Goal: Information Seeking & Learning: Learn about a topic

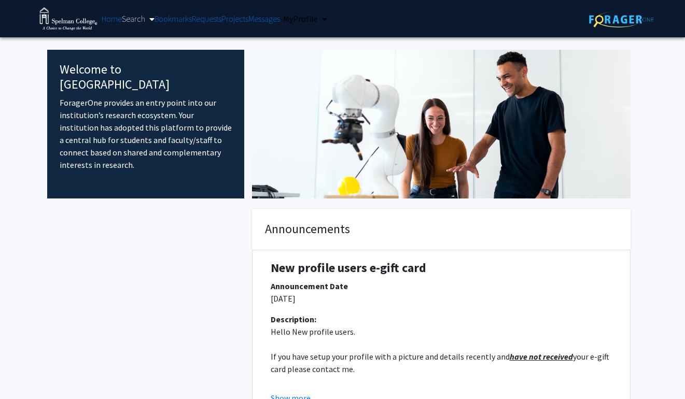
click at [560, 31] on link at bounding box center [621, 19] width 65 height 36
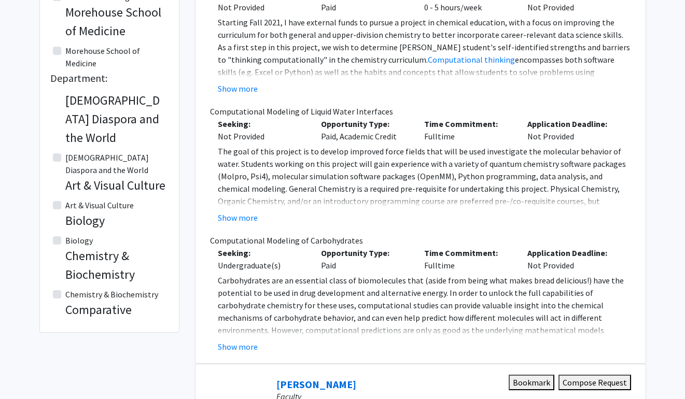
scroll to position [829, 0]
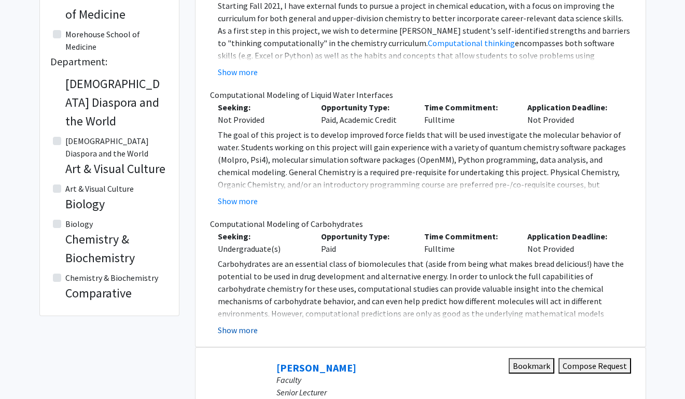
click at [250, 324] on button "Show more" at bounding box center [238, 330] width 40 height 12
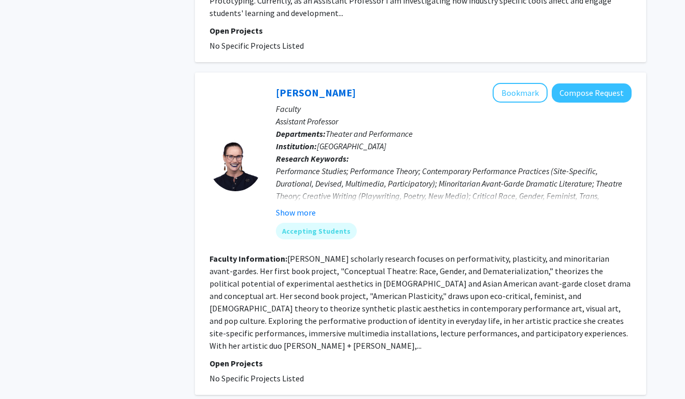
scroll to position [3474, 0]
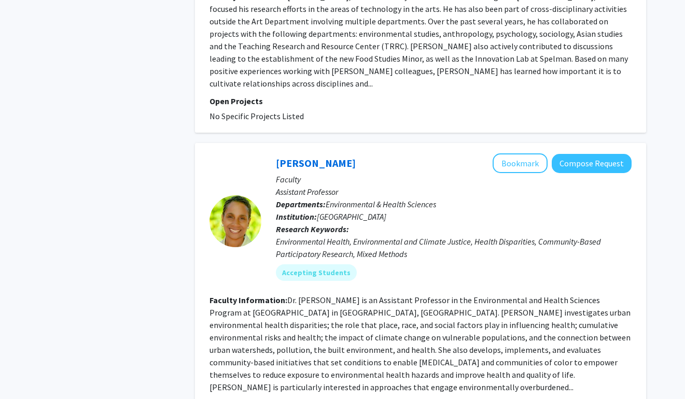
scroll to position [1735, 0]
click at [263, 295] on fg-read-more "Dr. [PERSON_NAME] is an Assistant Professor in the Environmental and Health Sci…" at bounding box center [419, 343] width 421 height 97
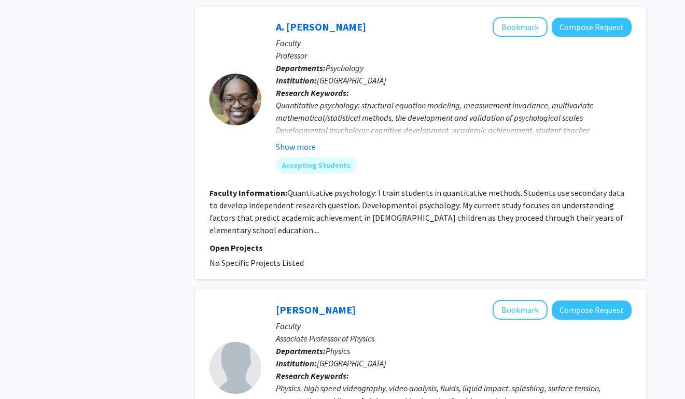
scroll to position [2622, 0]
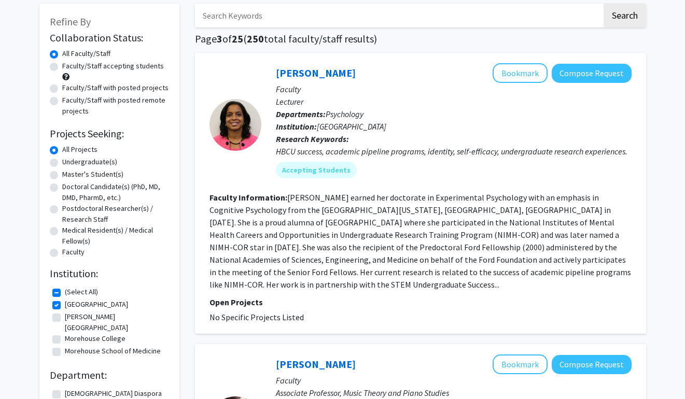
scroll to position [51, 0]
click at [117, 334] on label "Morehouse College" at bounding box center [95, 339] width 61 height 11
click at [72, 334] on input "Morehouse College" at bounding box center [68, 337] width 7 height 7
checkbox input "true"
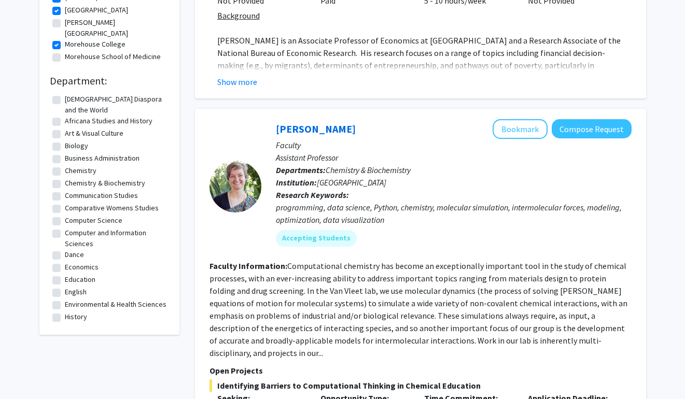
scroll to position [314, 0]
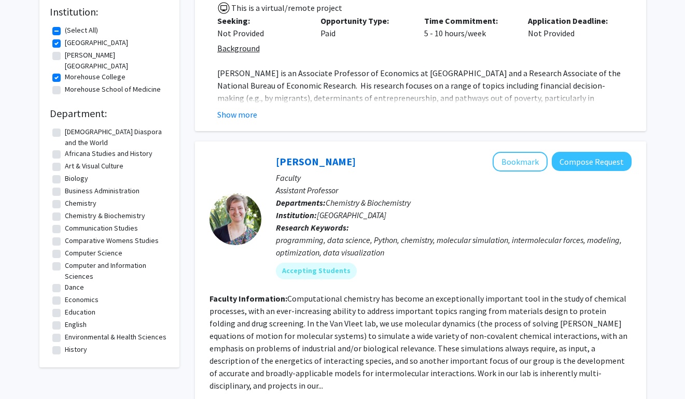
click at [76, 198] on label "Chemistry" at bounding box center [81, 203] width 32 height 11
click at [72, 198] on input "Chemistry" at bounding box center [68, 201] width 7 height 7
checkbox input "true"
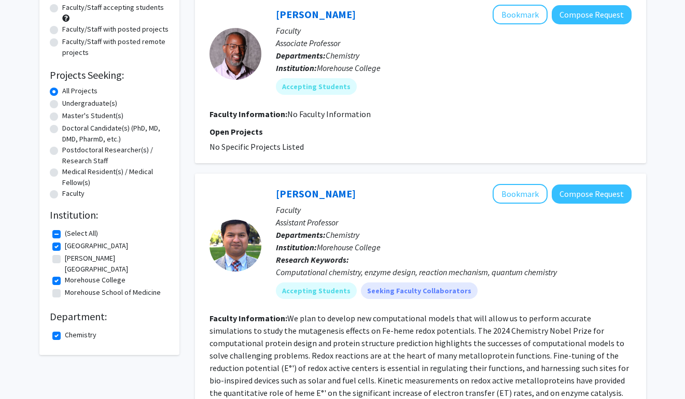
scroll to position [125, 0]
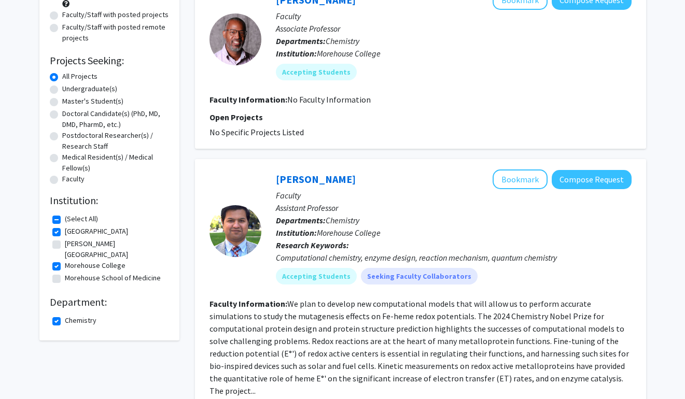
click at [65, 315] on label "Chemistry" at bounding box center [81, 320] width 32 height 11
click at [65, 315] on input "Chemistry" at bounding box center [68, 318] width 7 height 7
checkbox input "false"
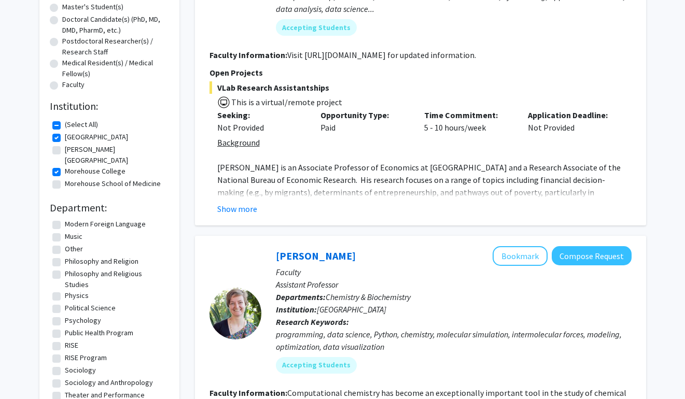
scroll to position [291, 0]
click at [65, 341] on label "RISE" at bounding box center [71, 345] width 13 height 11
click at [65, 341] on input "RISE" at bounding box center [68, 343] width 7 height 7
checkbox input "true"
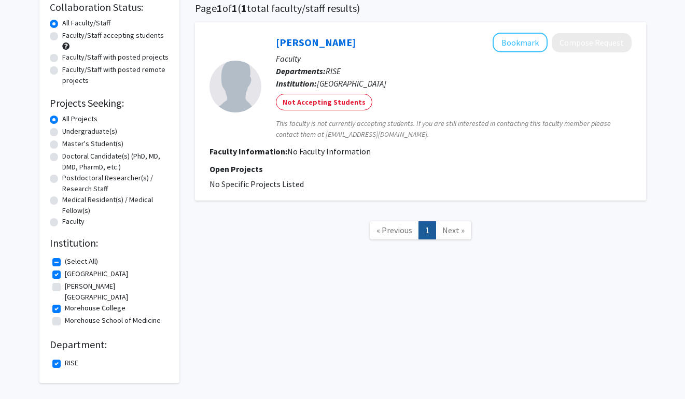
scroll to position [85, 0]
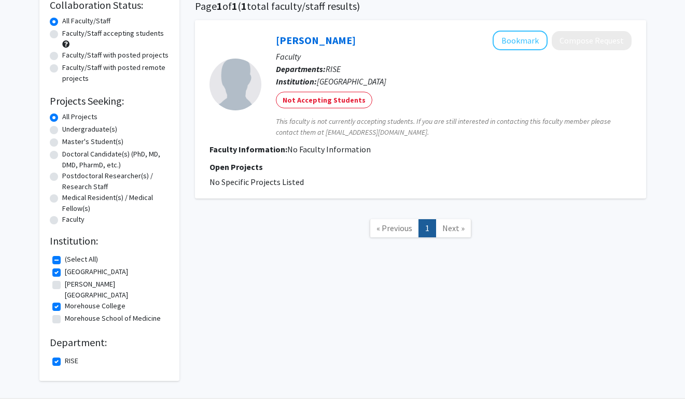
click at [65, 356] on label "RISE" at bounding box center [71, 361] width 13 height 11
click at [65, 356] on input "RISE" at bounding box center [68, 359] width 7 height 7
checkbox input "false"
